Goal: Book appointment/travel/reservation

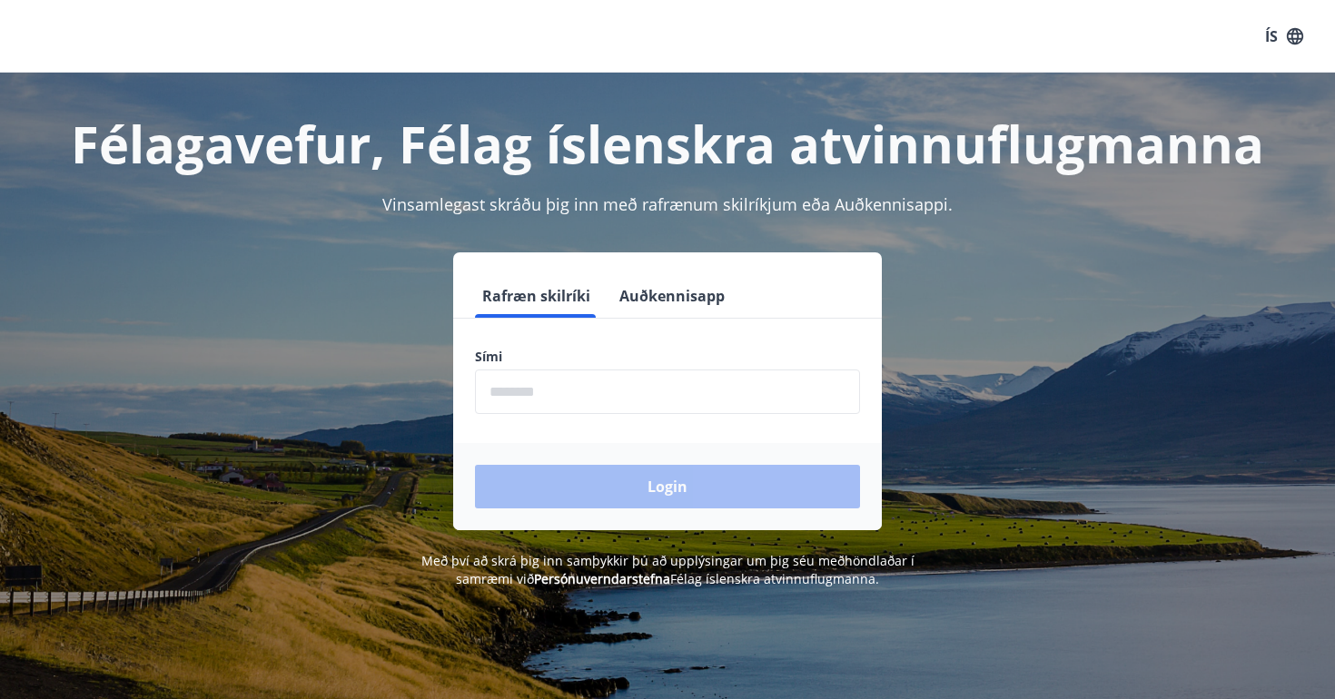
click at [706, 391] on input "phone" at bounding box center [667, 392] width 385 height 45
type input "********"
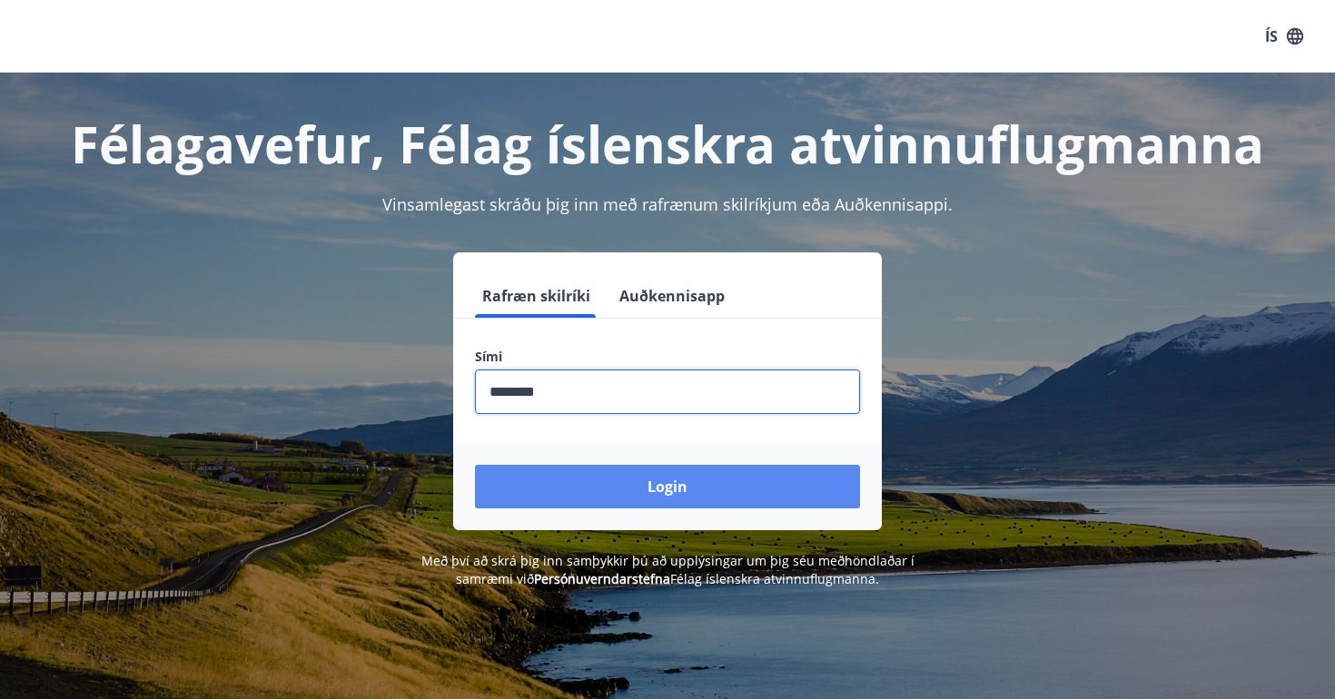
click at [638, 481] on button "Login" at bounding box center [667, 487] width 385 height 44
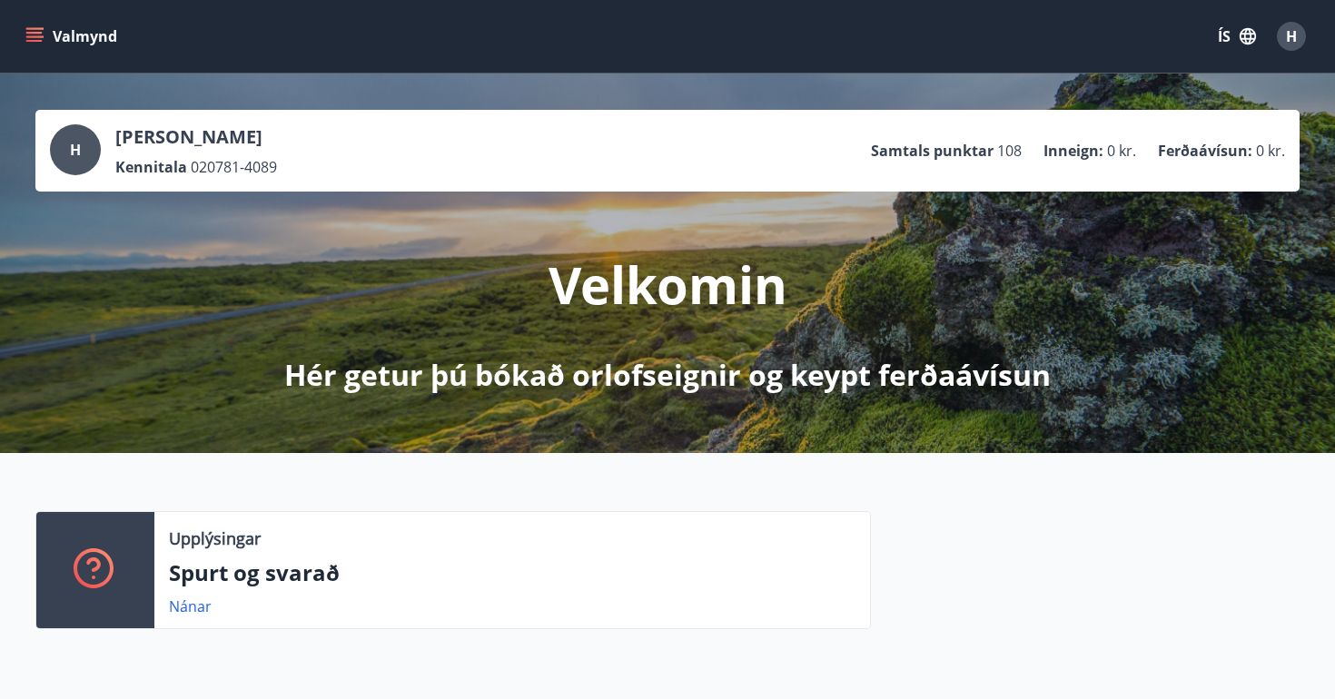
click at [35, 36] on icon "menu" at bounding box center [36, 36] width 20 height 2
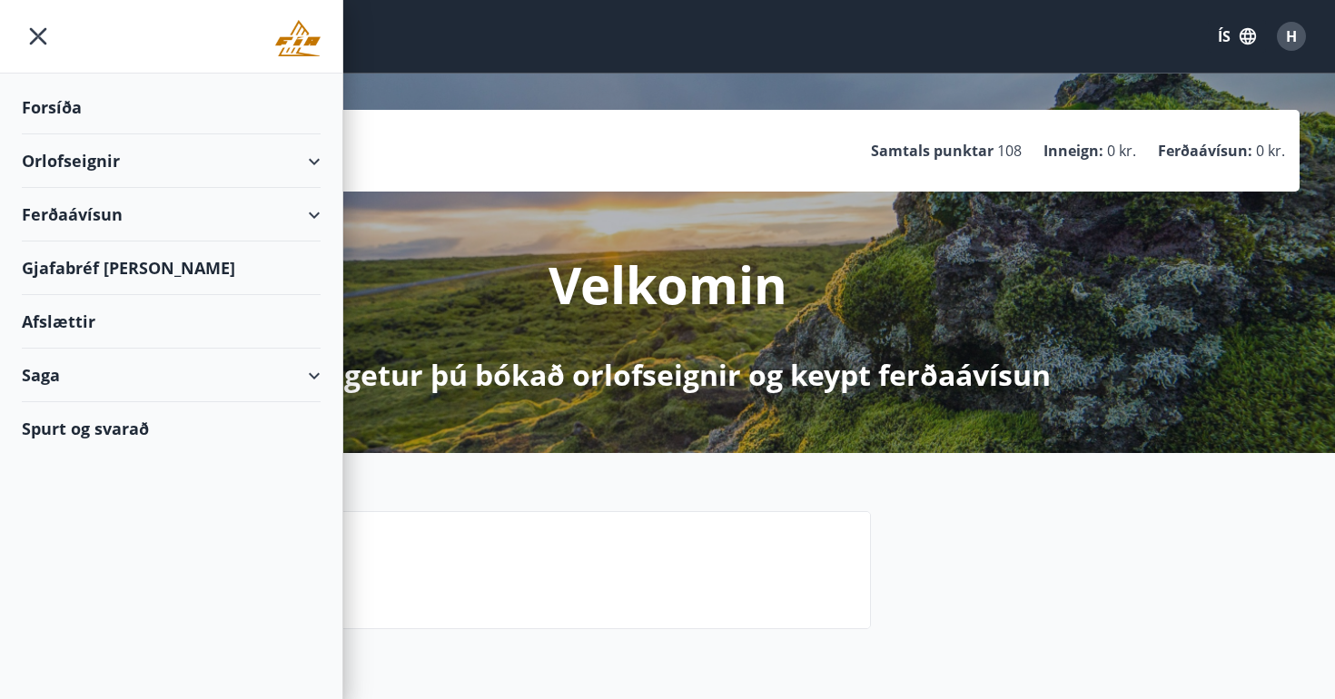
click at [327, 157] on div "Orlofseignir" at bounding box center [171, 161] width 342 height 54
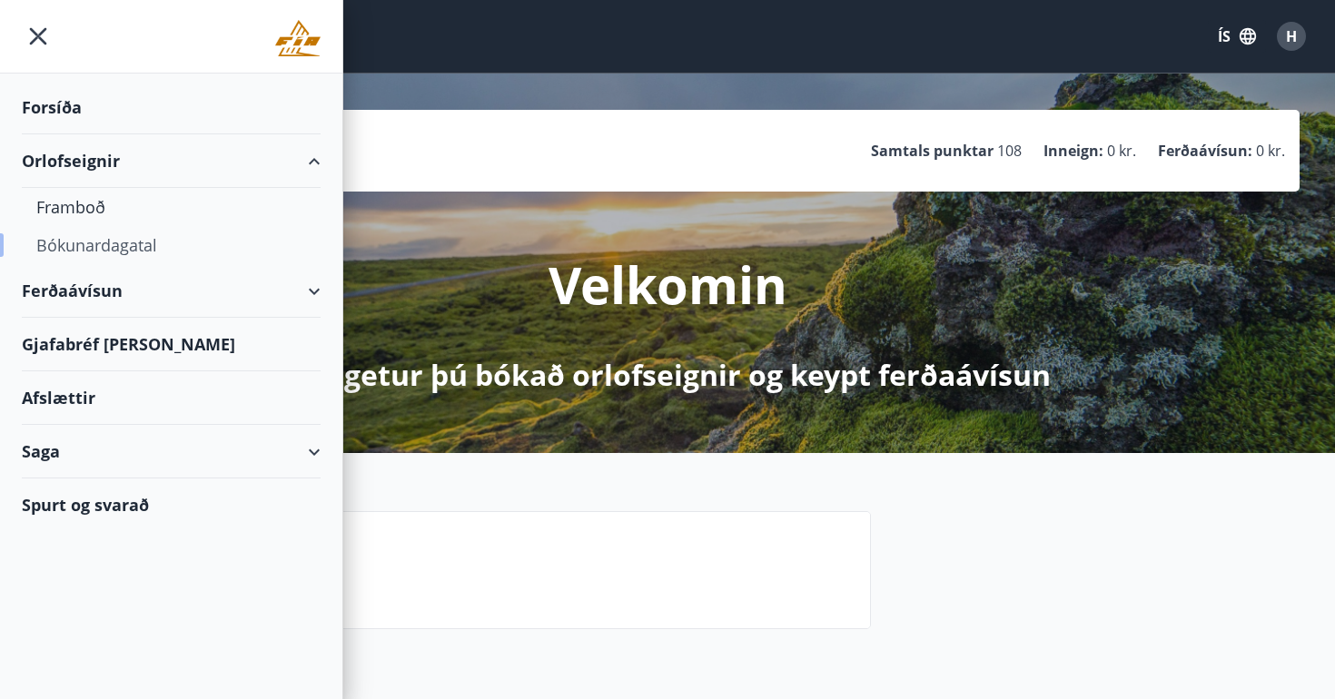
click at [93, 249] on div "Bókunardagatal" at bounding box center [171, 245] width 270 height 38
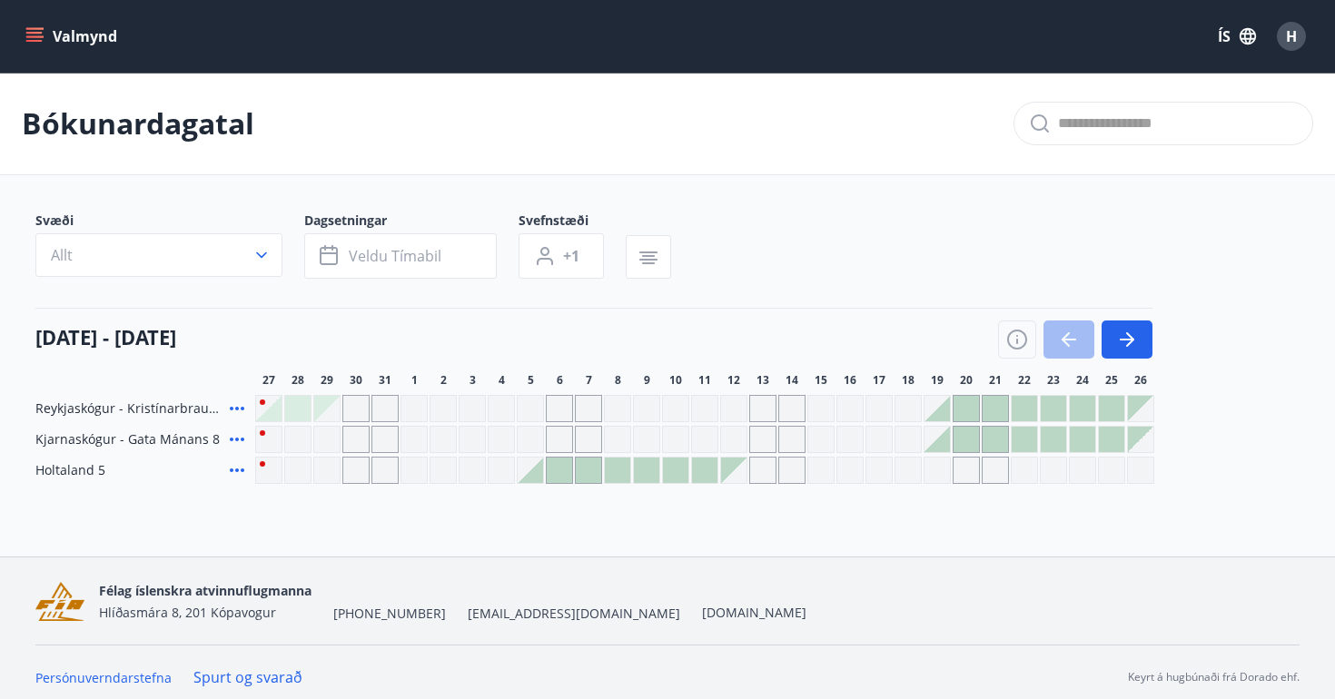
click at [237, 411] on icon at bounding box center [237, 409] width 22 height 22
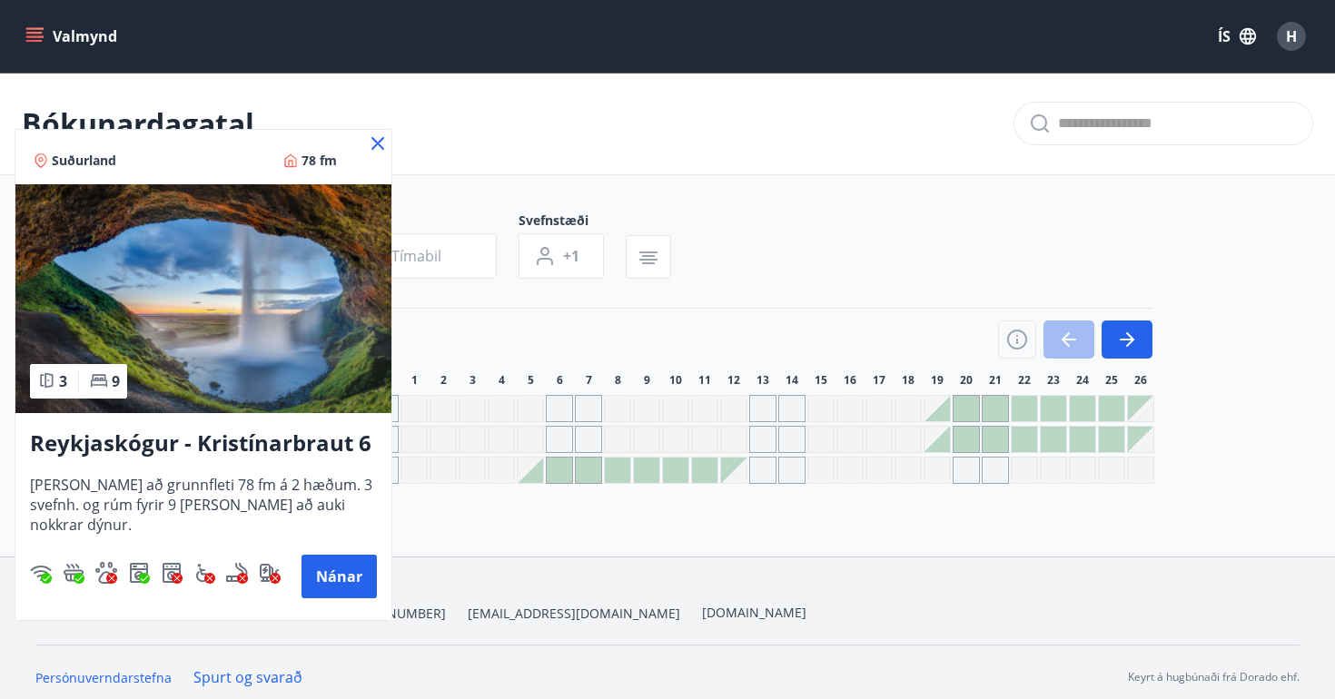
click at [377, 145] on icon at bounding box center [378, 144] width 22 height 22
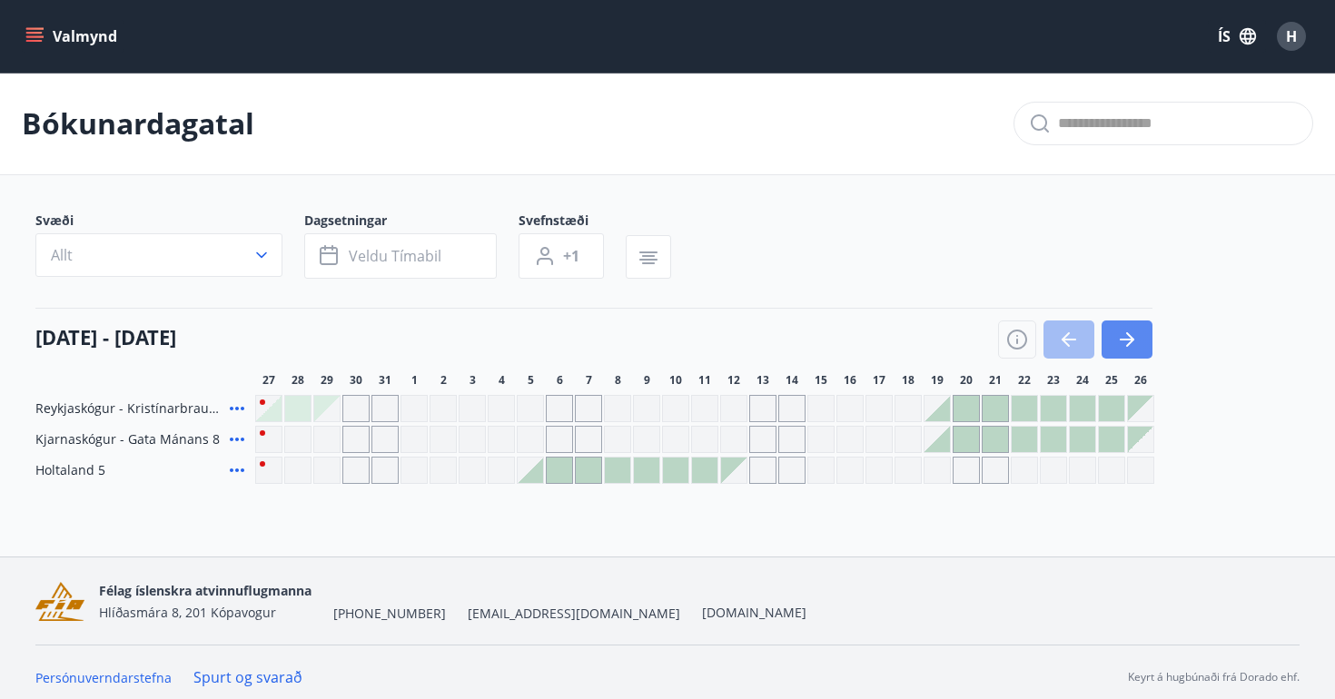
click at [1124, 343] on icon "button" at bounding box center [1127, 340] width 22 height 22
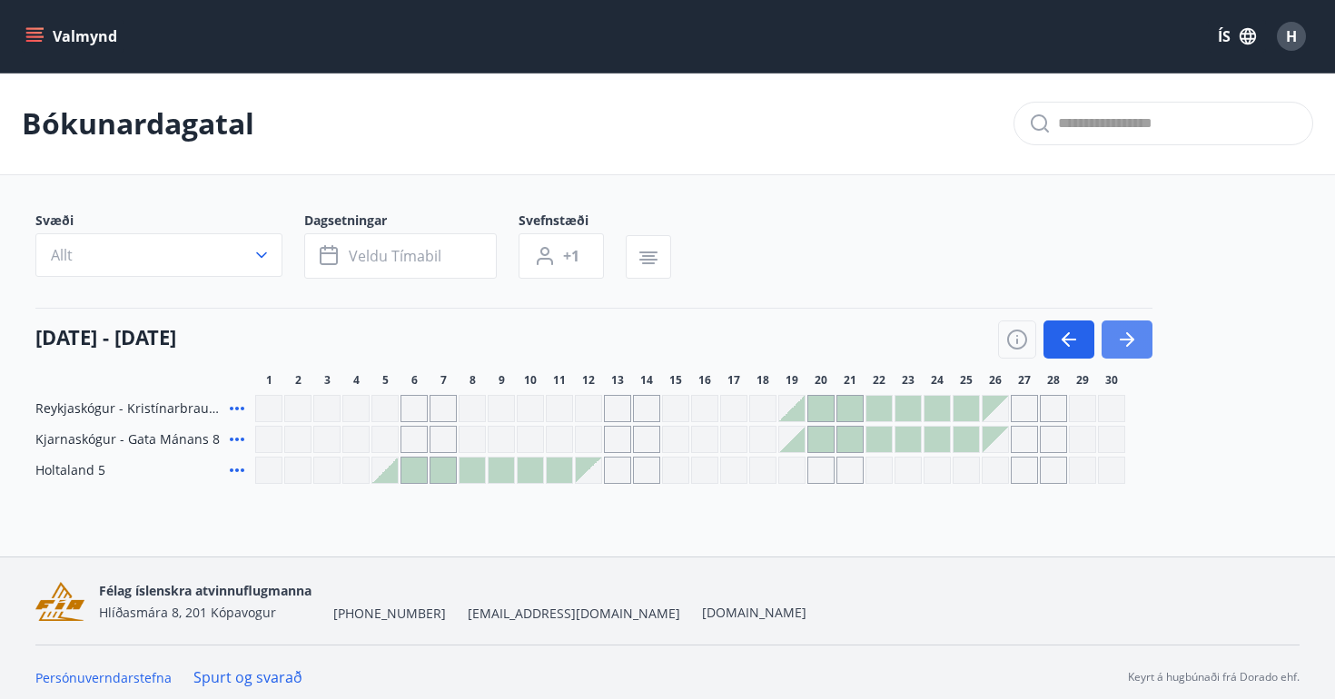
click at [1124, 343] on icon "button" at bounding box center [1127, 340] width 22 height 22
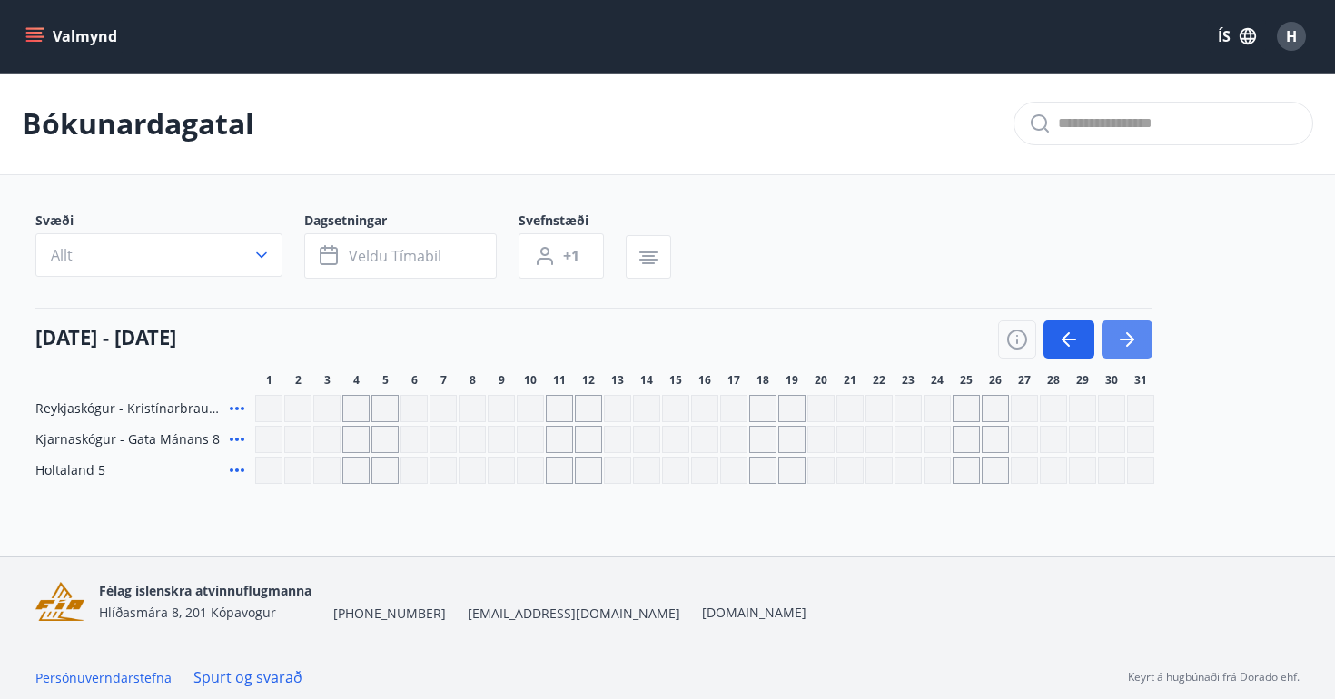
click at [1124, 343] on icon "button" at bounding box center [1127, 340] width 22 height 22
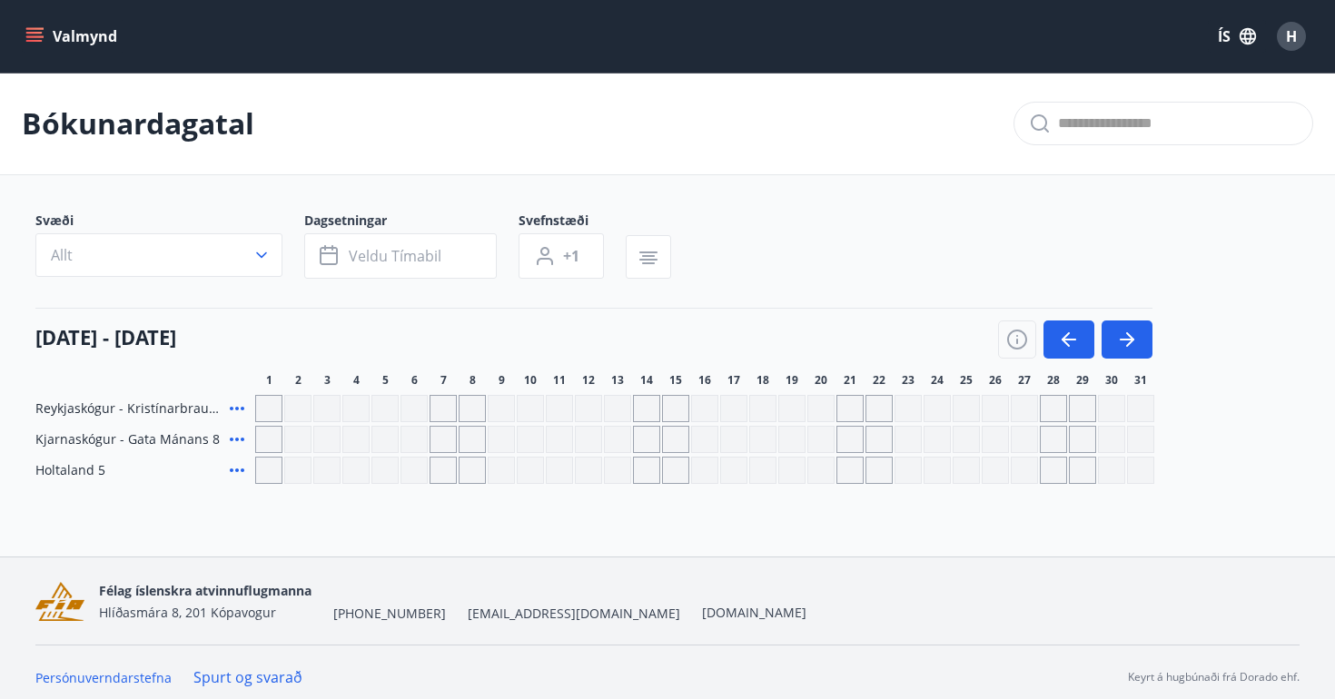
click at [849, 404] on div "Gráir dagar eru ekki bókanlegir" at bounding box center [850, 408] width 27 height 27
click at [35, 29] on icon "menu" at bounding box center [34, 36] width 18 height 18
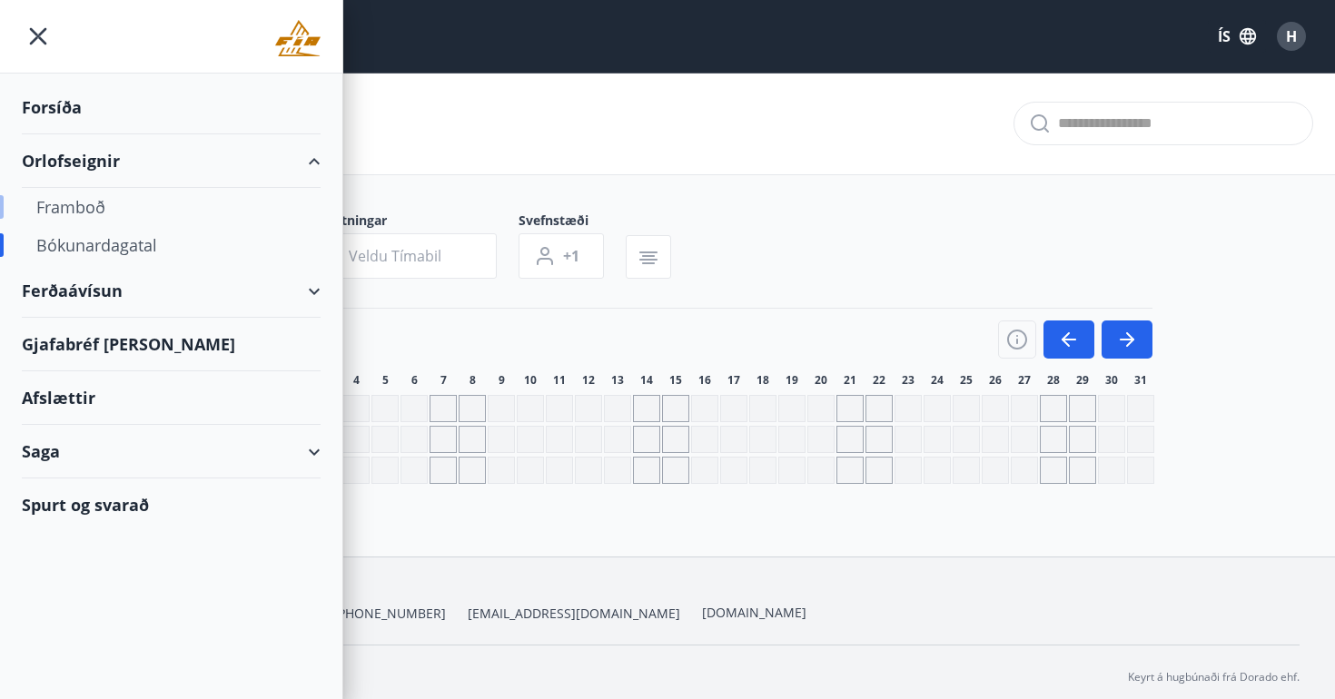
click at [57, 203] on div "Framboð" at bounding box center [171, 207] width 270 height 38
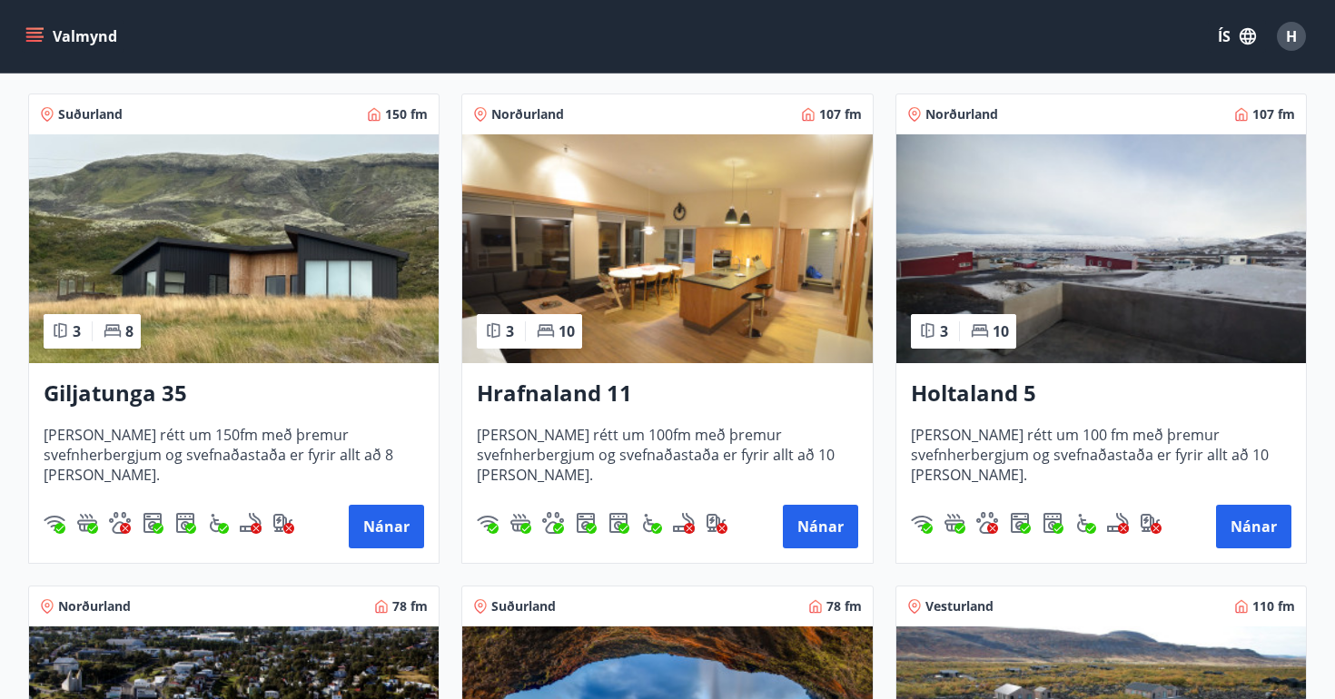
scroll to position [310, 0]
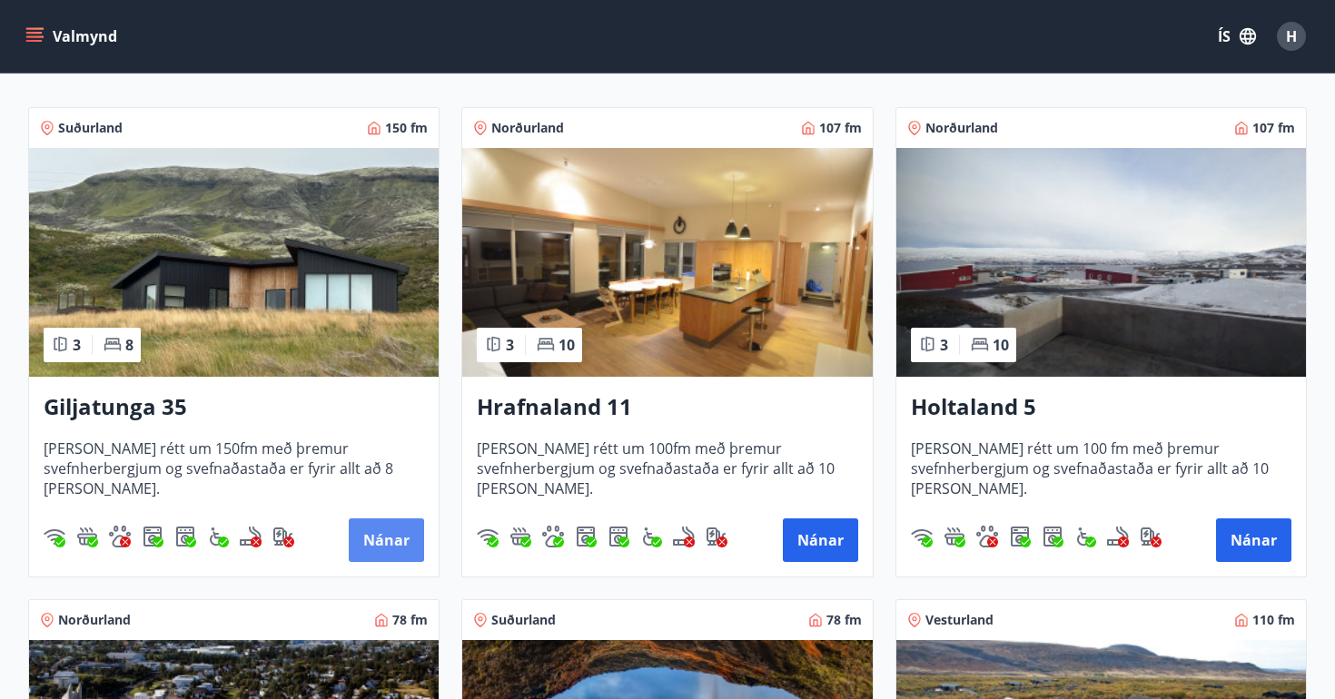
click at [382, 538] on button "Nánar" at bounding box center [386, 541] width 75 height 44
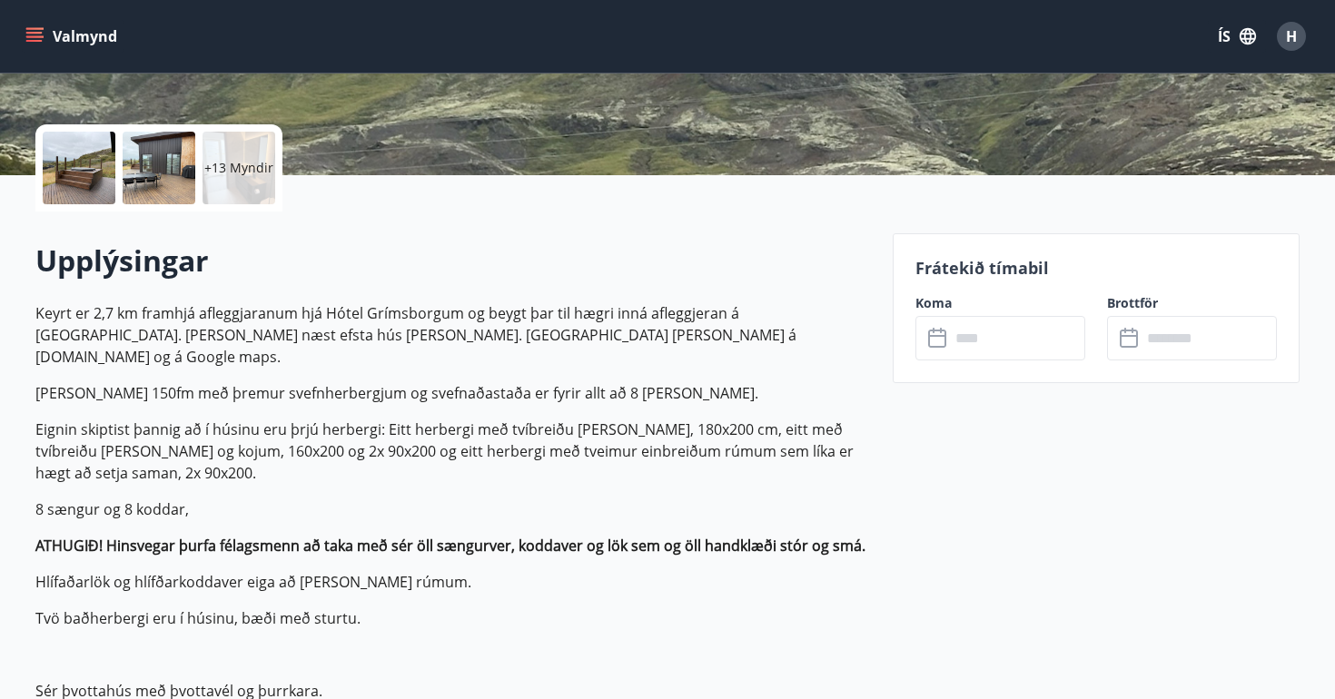
scroll to position [372, 0]
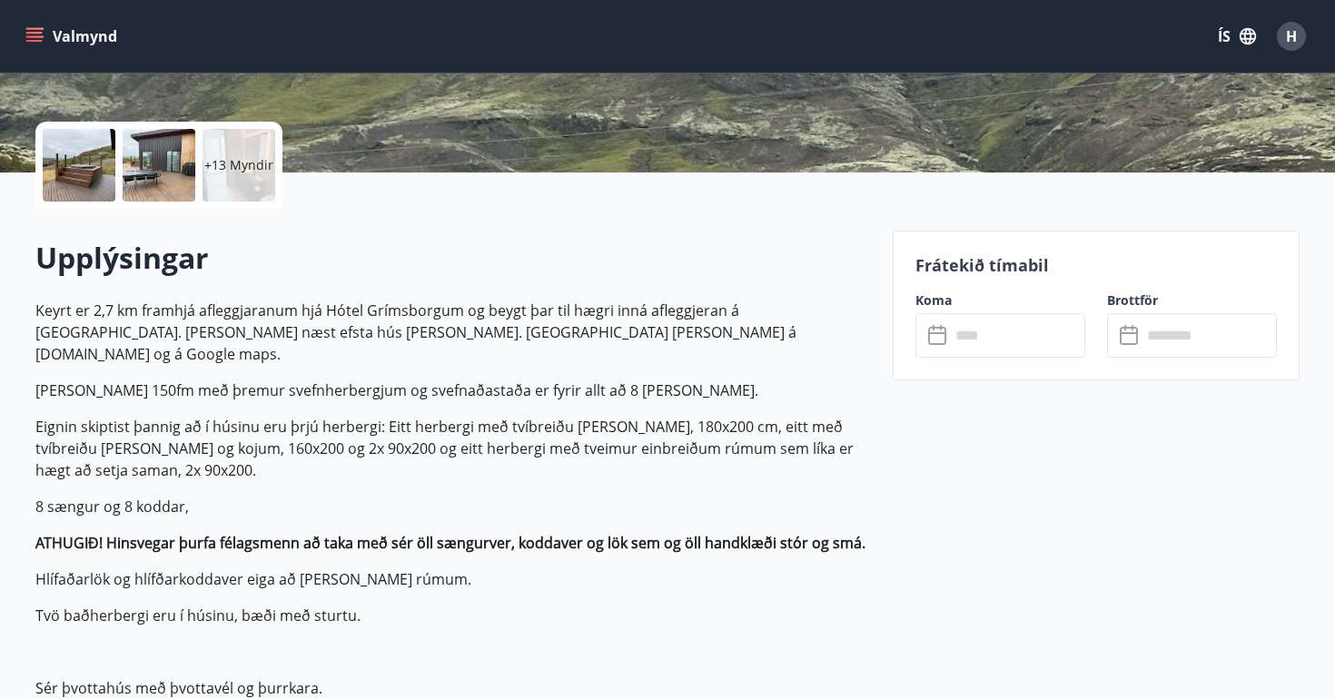
click at [1012, 341] on input "text" at bounding box center [1017, 335] width 135 height 45
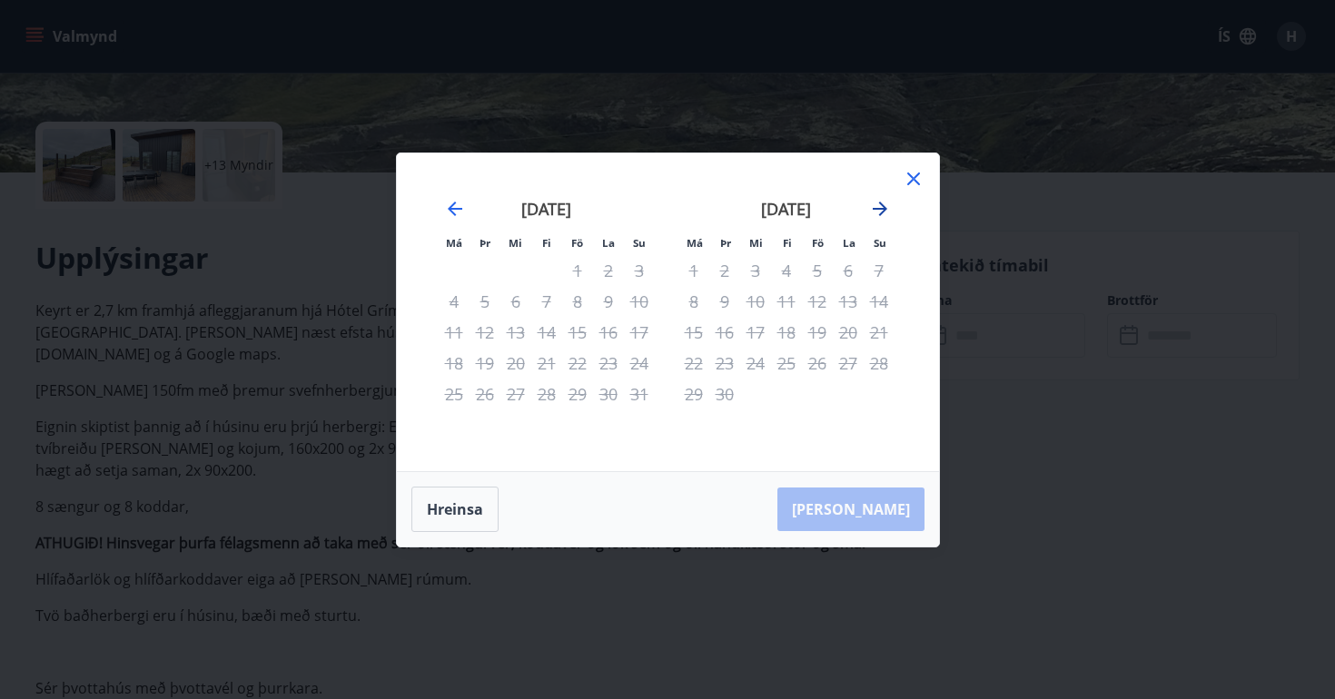
click at [883, 211] on icon "Move forward to switch to the next month." at bounding box center [880, 209] width 15 height 15
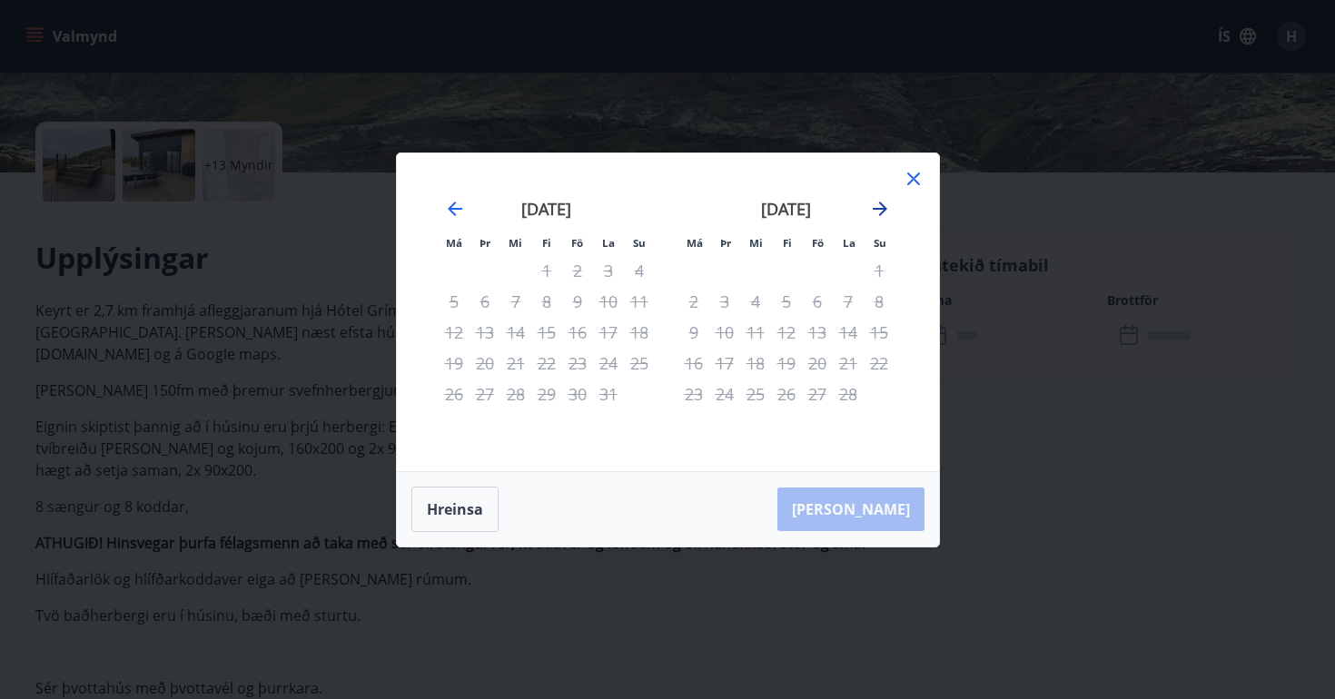
click at [883, 211] on icon "Move forward to switch to the next month." at bounding box center [880, 209] width 15 height 15
click at [916, 178] on icon at bounding box center [914, 179] width 22 height 22
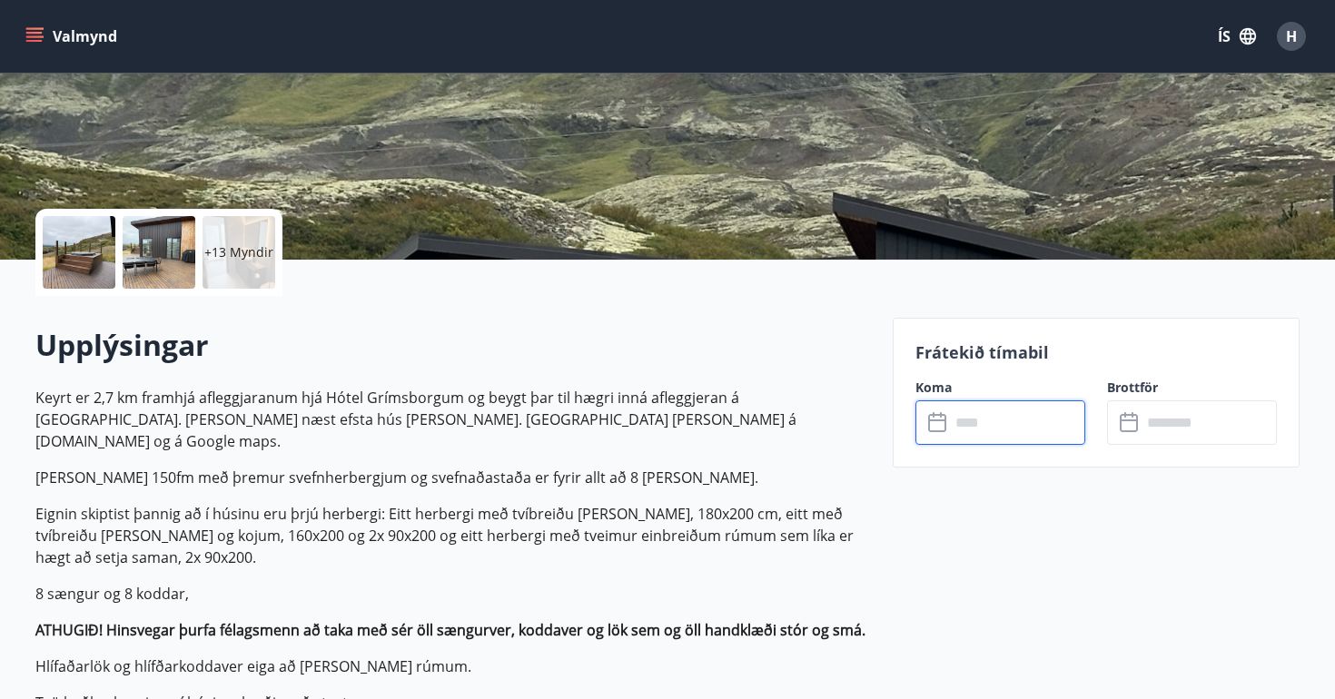
scroll to position [283, 0]
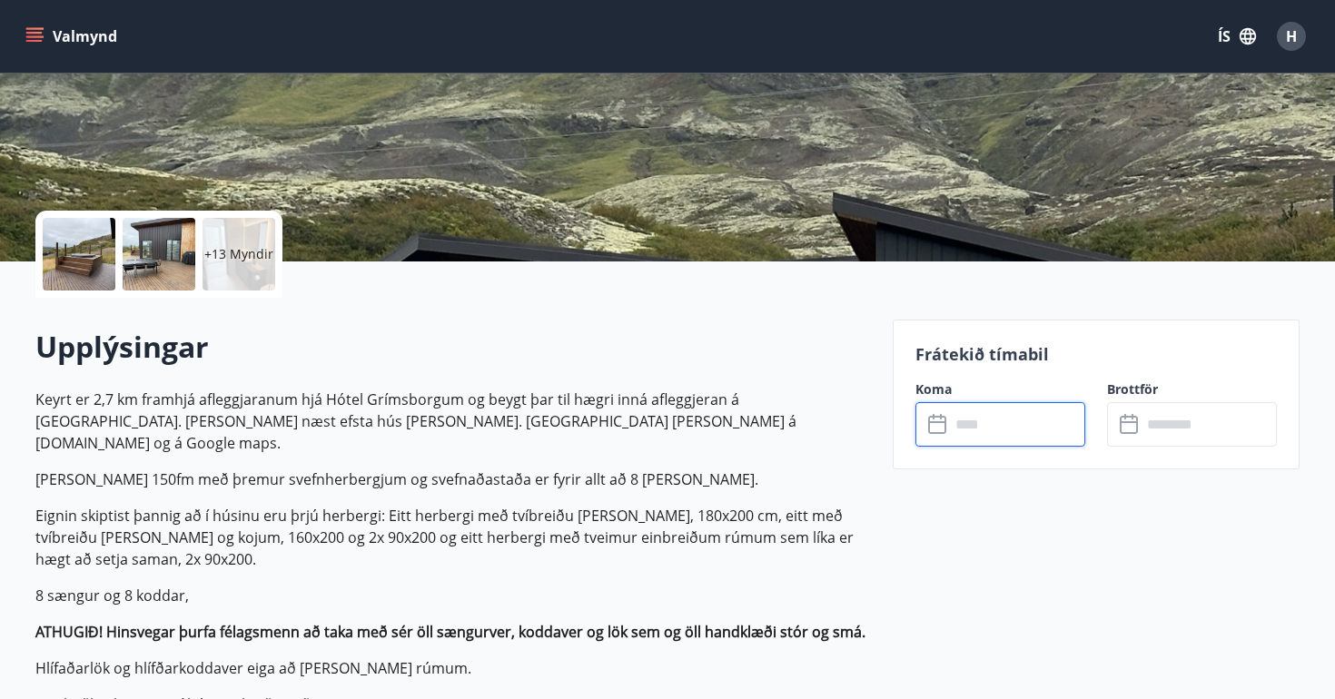
click at [991, 417] on input "text" at bounding box center [1017, 424] width 135 height 45
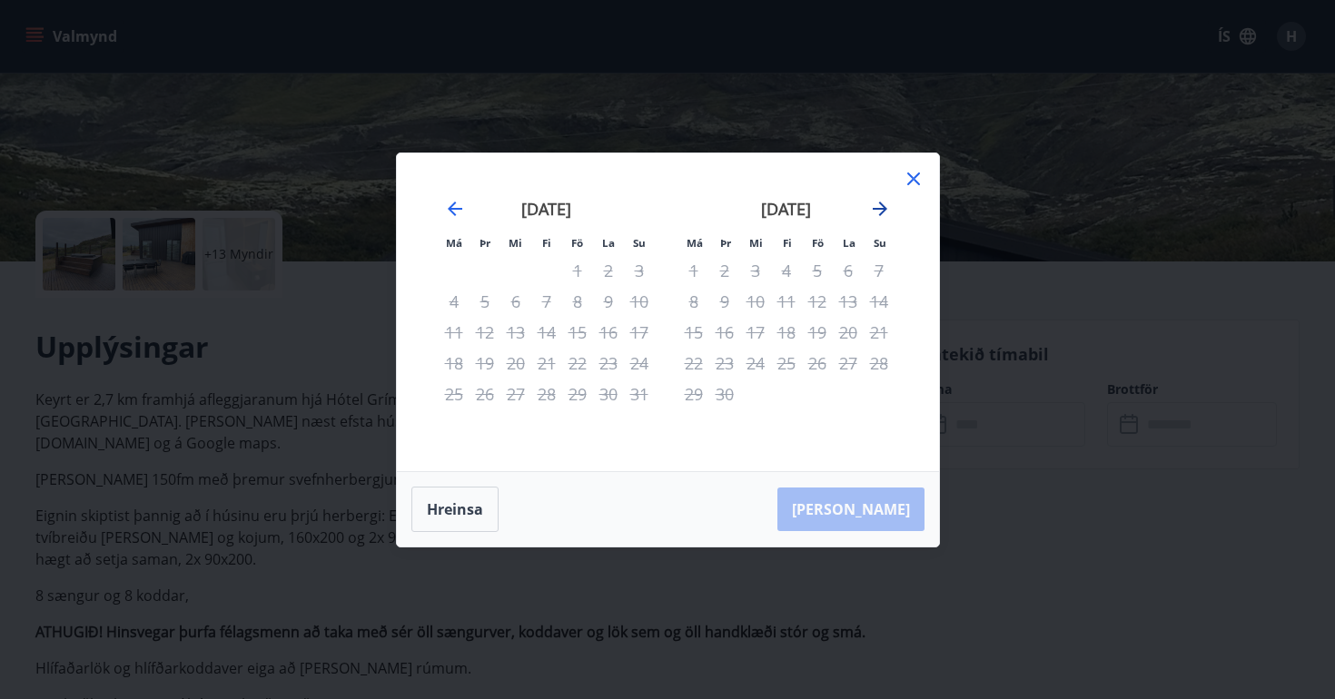
click at [887, 203] on icon "Move forward to switch to the next month." at bounding box center [880, 209] width 22 height 22
click at [909, 180] on icon at bounding box center [914, 179] width 22 height 22
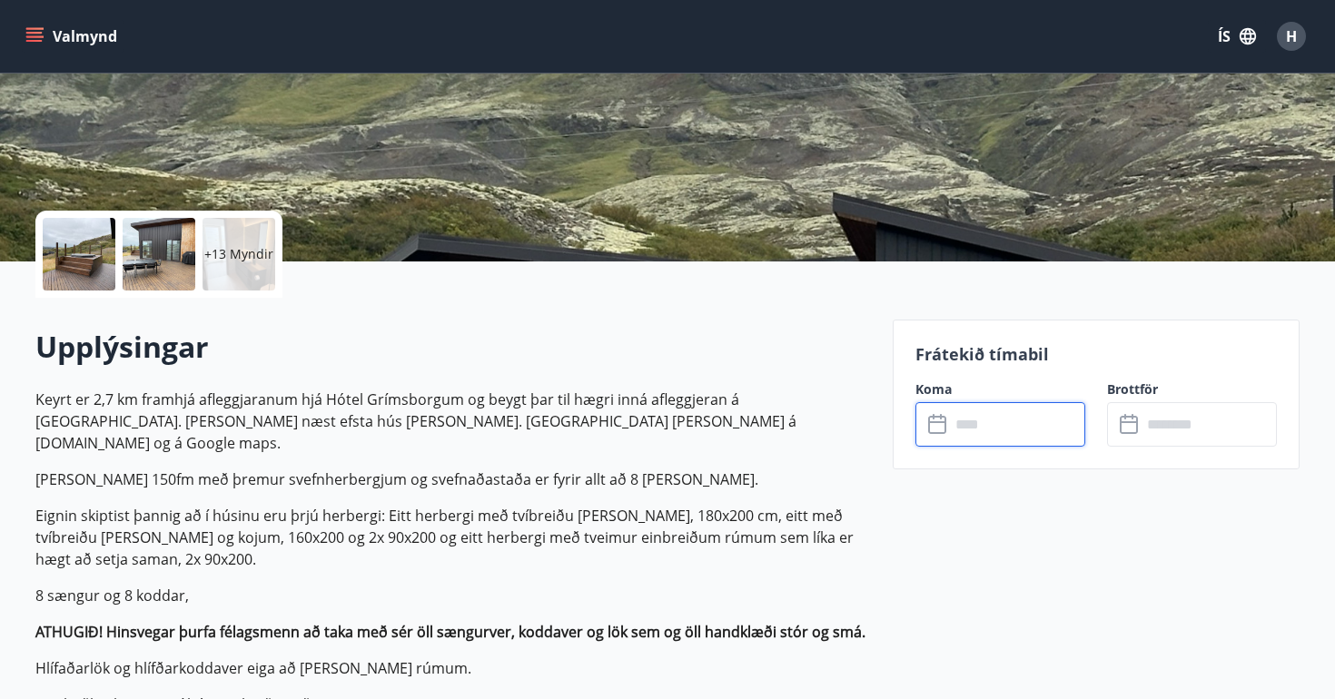
scroll to position [0, 0]
